Goal: Navigation & Orientation: Find specific page/section

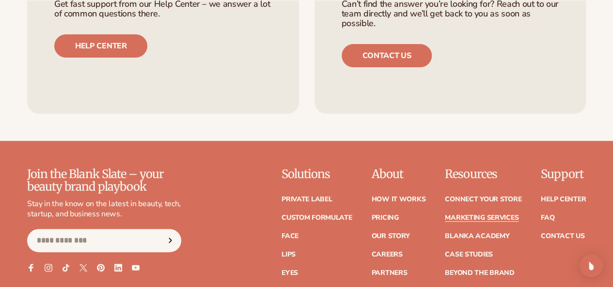
scroll to position [2059, 0]
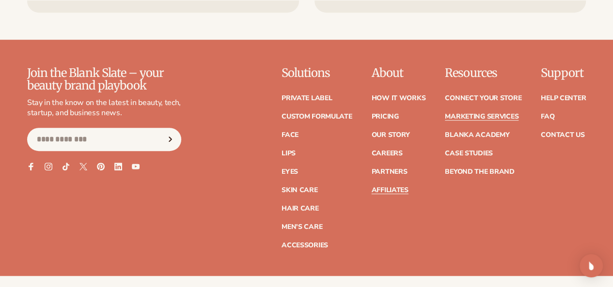
click at [371, 190] on link "Affiliates" at bounding box center [389, 190] width 37 height 7
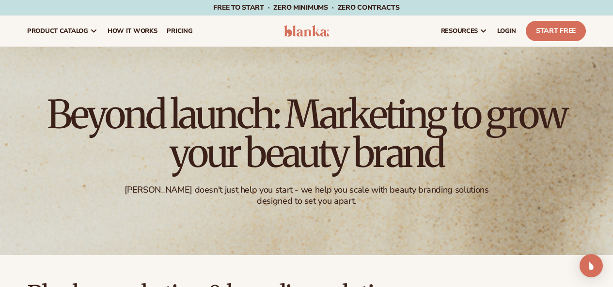
scroll to position [2059, 0]
